Goal: Book appointment/travel/reservation

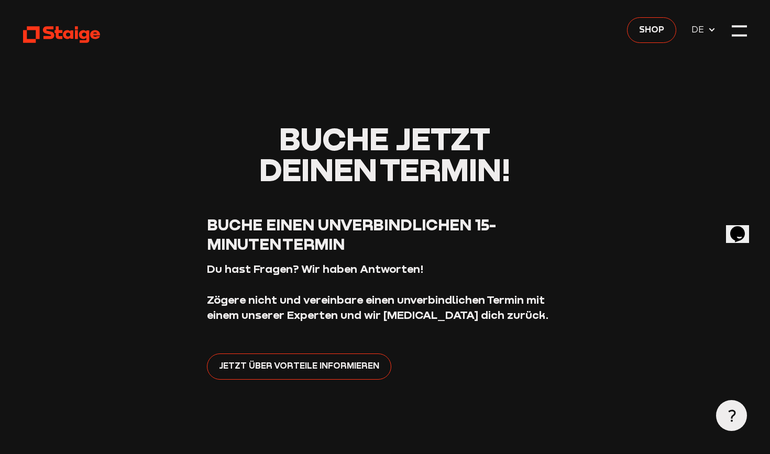
click at [90, 37] on use at bounding box center [62, 34] width 79 height 17
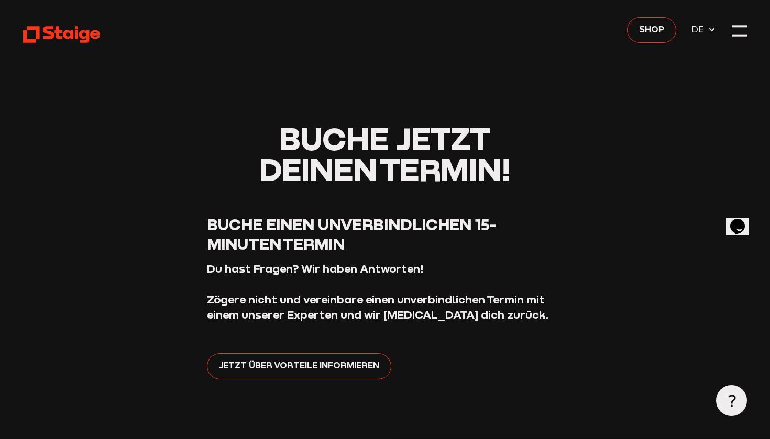
click at [704, 29] on span "DE" at bounding box center [699, 30] width 16 height 14
click at [697, 29] on span "DE" at bounding box center [699, 30] width 16 height 14
click at [732, 32] on div at bounding box center [738, 30] width 15 height 15
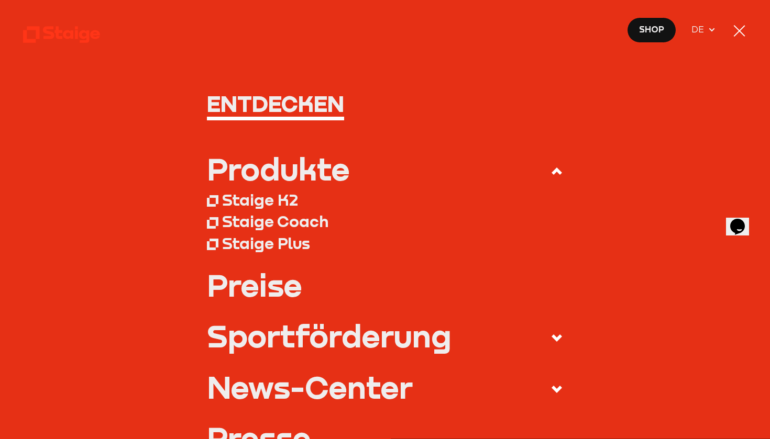
click at [302, 221] on div "Staige Coach" at bounding box center [275, 221] width 106 height 19
